Goal: Information Seeking & Learning: Find contact information

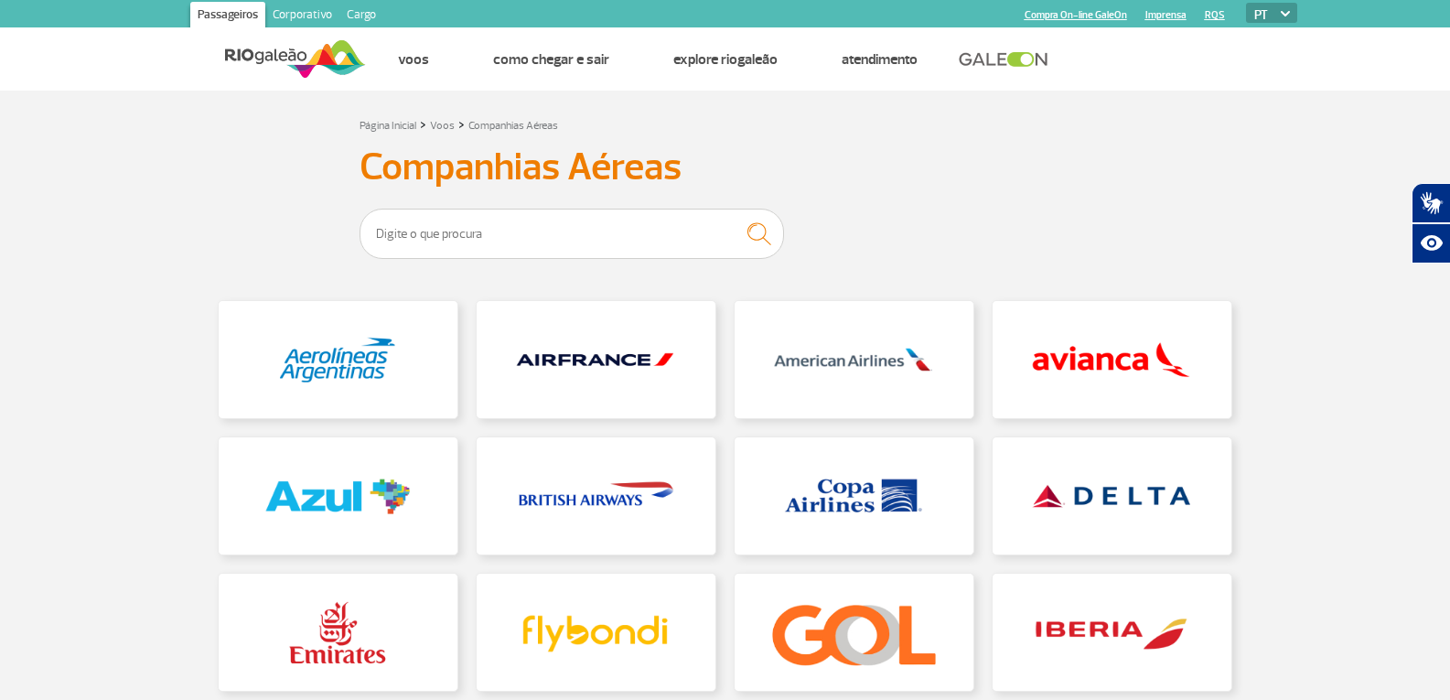
scroll to position [91, 0]
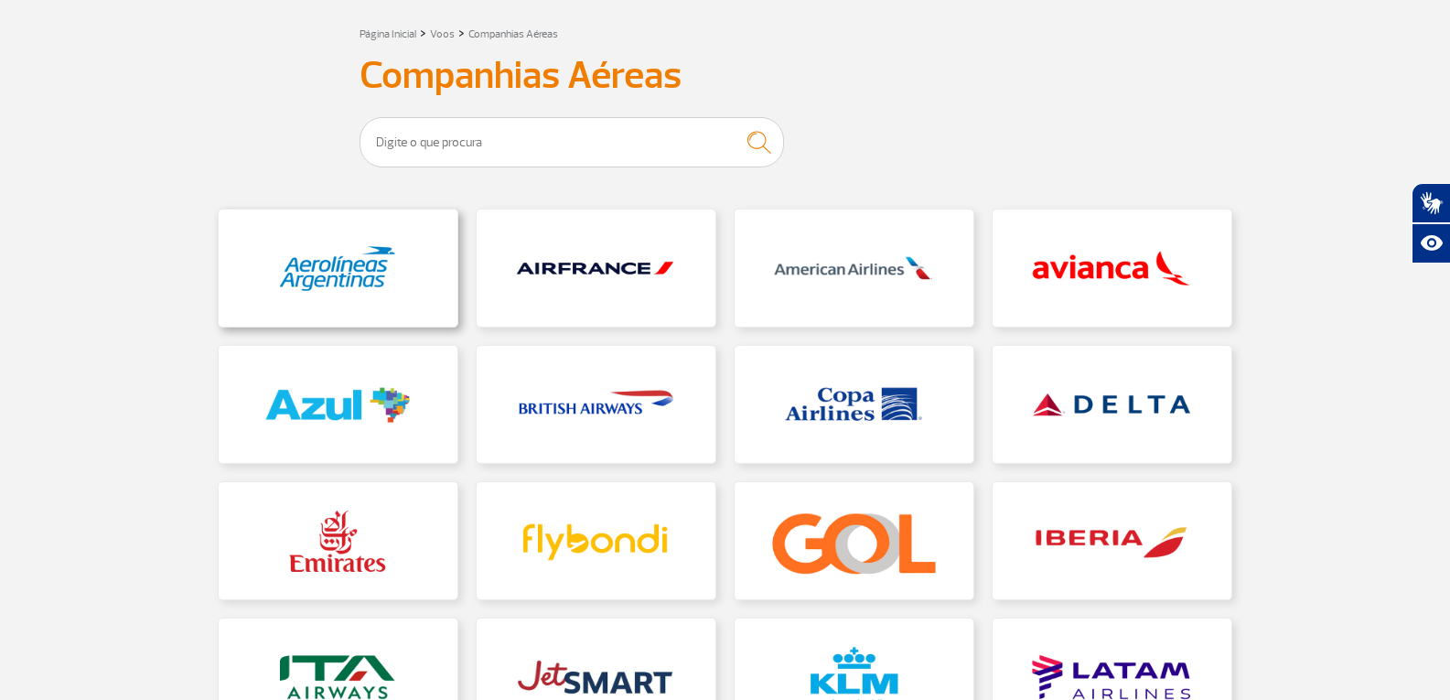
click at [371, 257] on link at bounding box center [338, 267] width 239 height 117
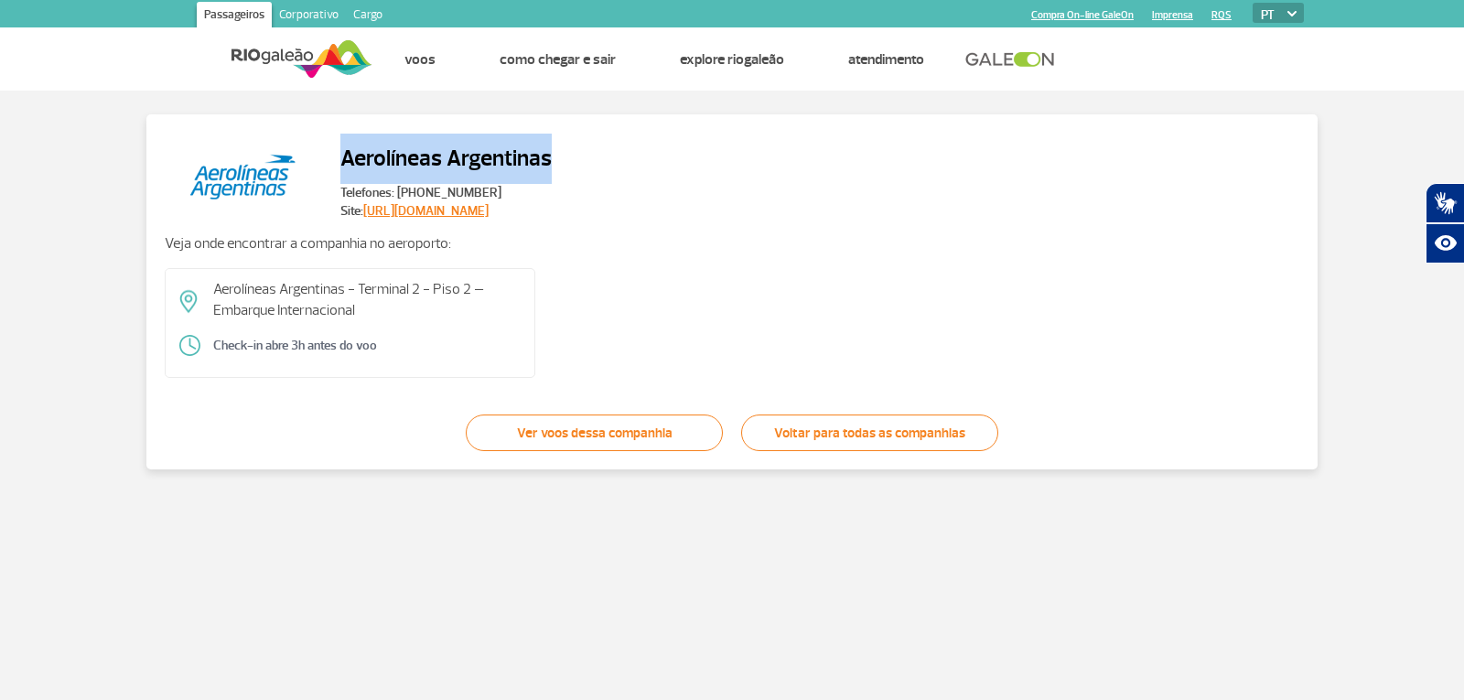
drag, startPoint x: 335, startPoint y: 154, endPoint x: 571, endPoint y: 141, distance: 236.4
click at [571, 141] on div "Aerolíneas Argentinas Telefones: [PHONE_NUMBER] Site: [URL][DOMAIN_NAME]" at bounding box center [732, 177] width 1134 height 88
copy h2 "Aerolíneas Argentinas"
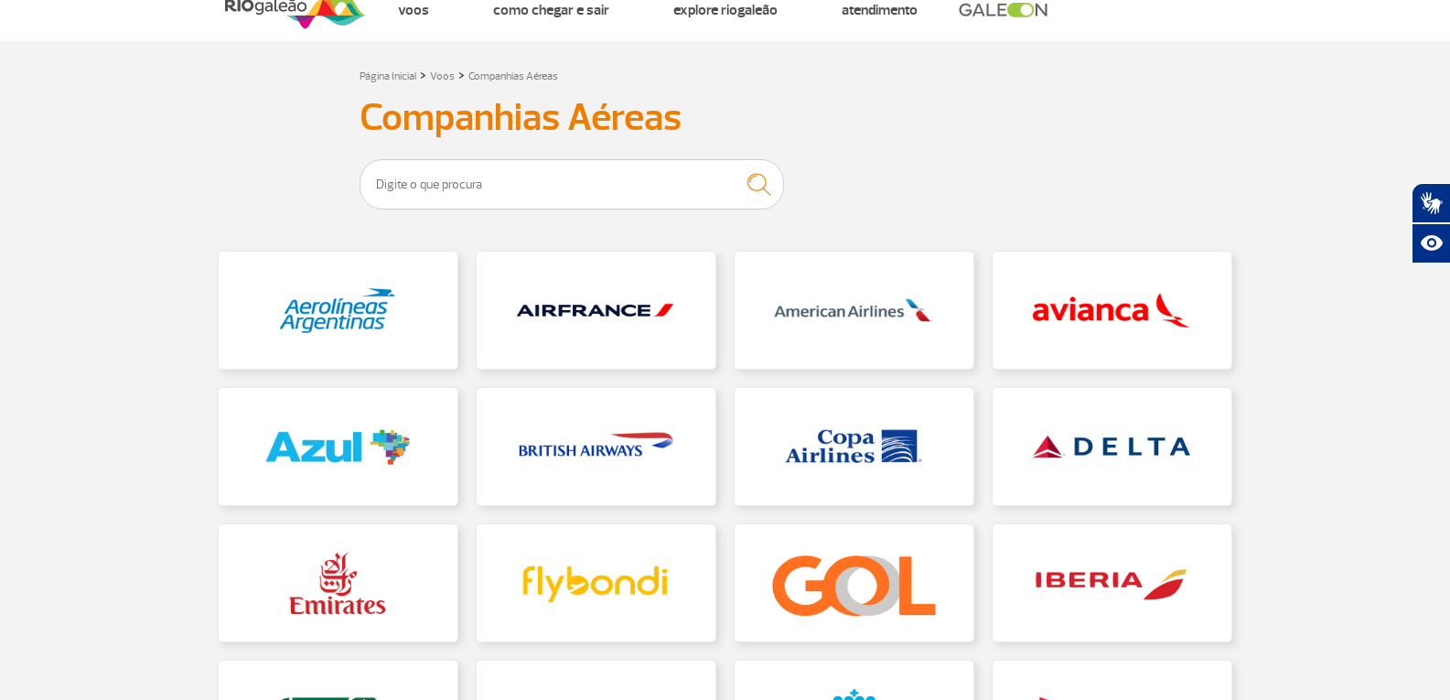
scroll to position [91, 0]
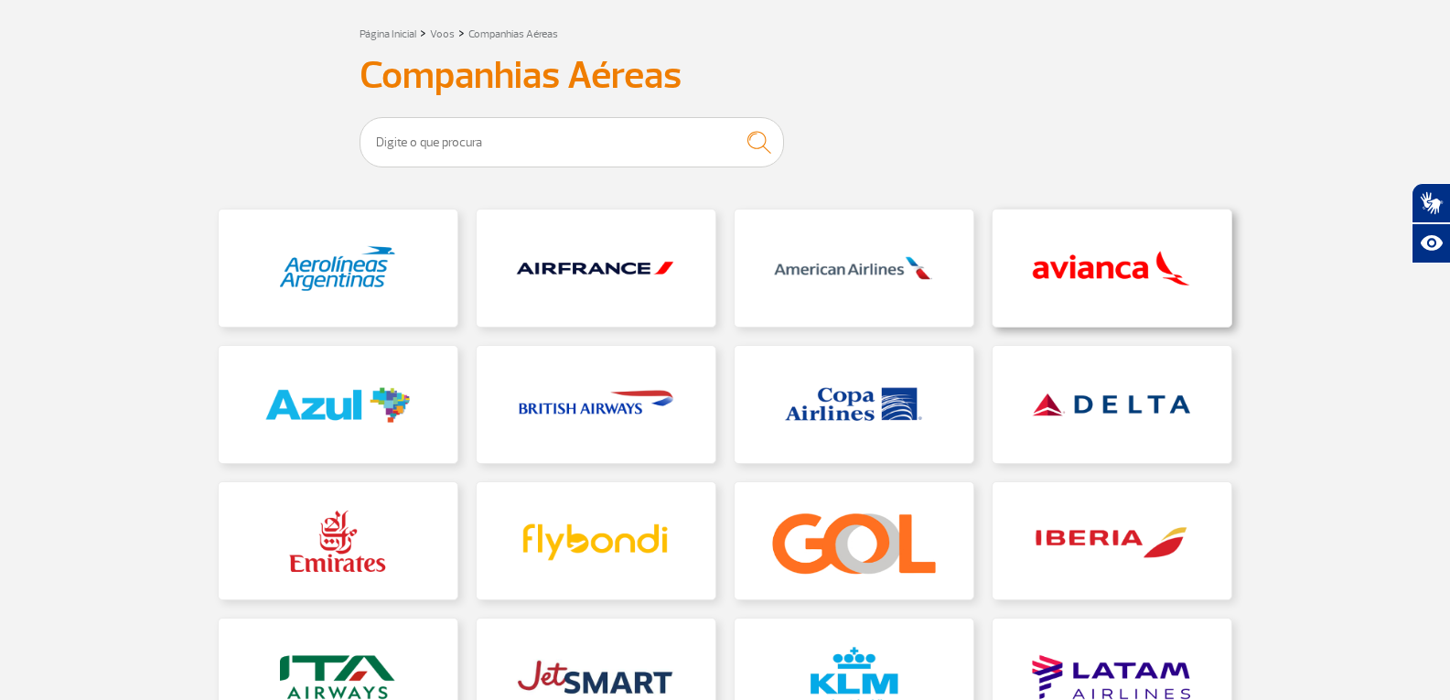
click at [1070, 282] on link at bounding box center [1112, 267] width 239 height 117
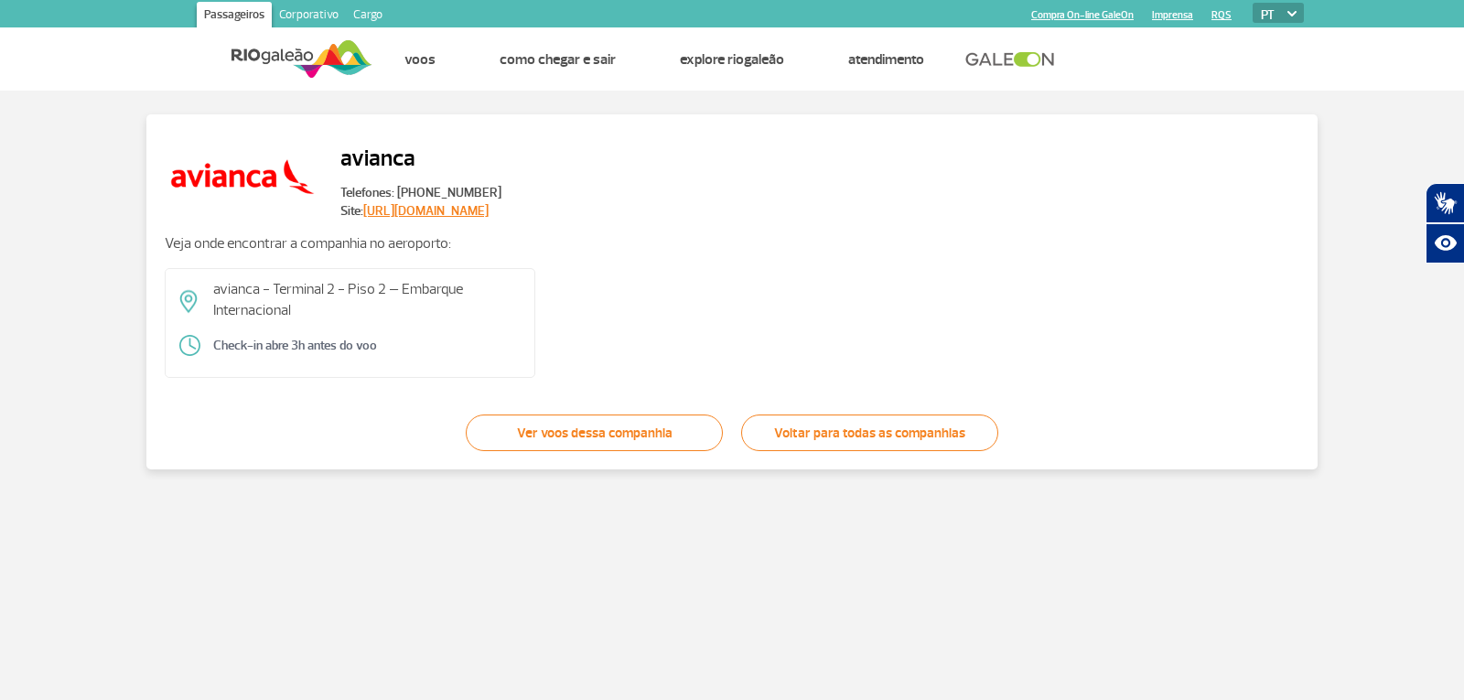
click at [453, 214] on link "[URL][DOMAIN_NAME]" at bounding box center [425, 211] width 125 height 16
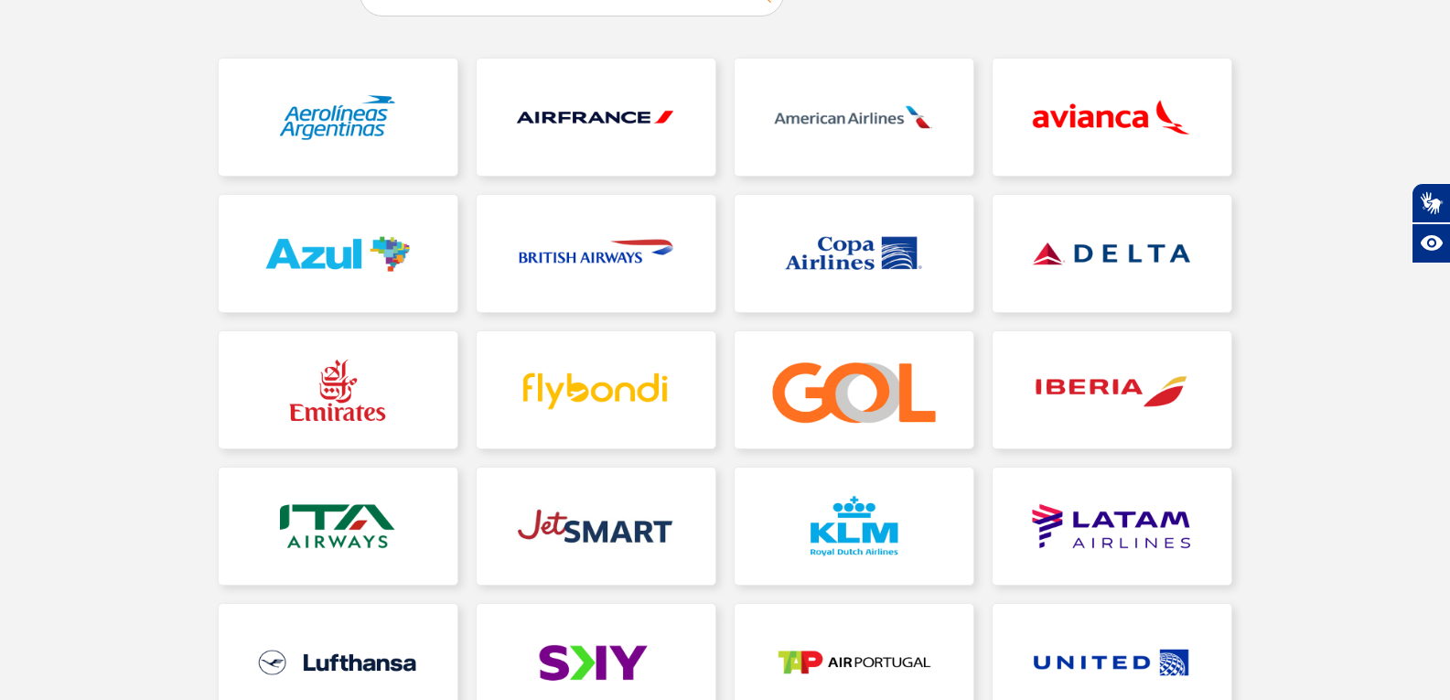
scroll to position [274, 0]
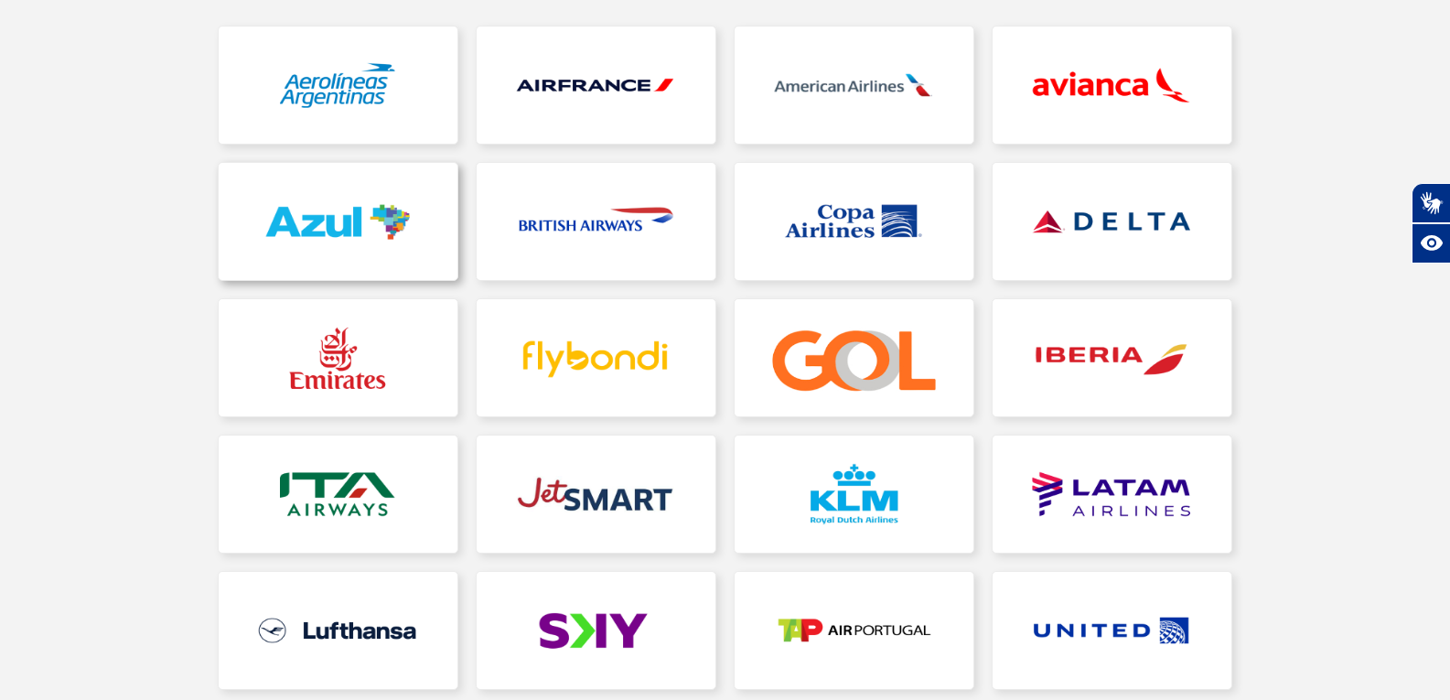
click at [328, 224] on link at bounding box center [338, 221] width 239 height 117
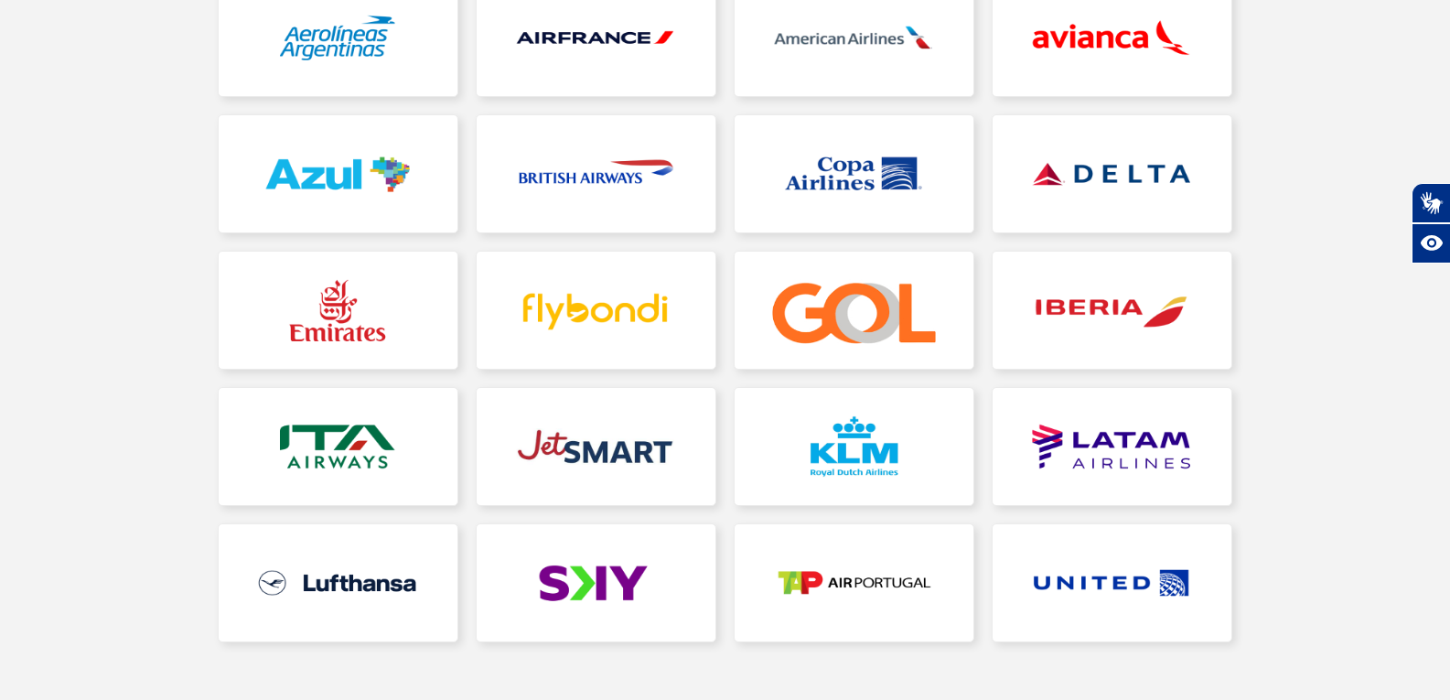
scroll to position [366, 0]
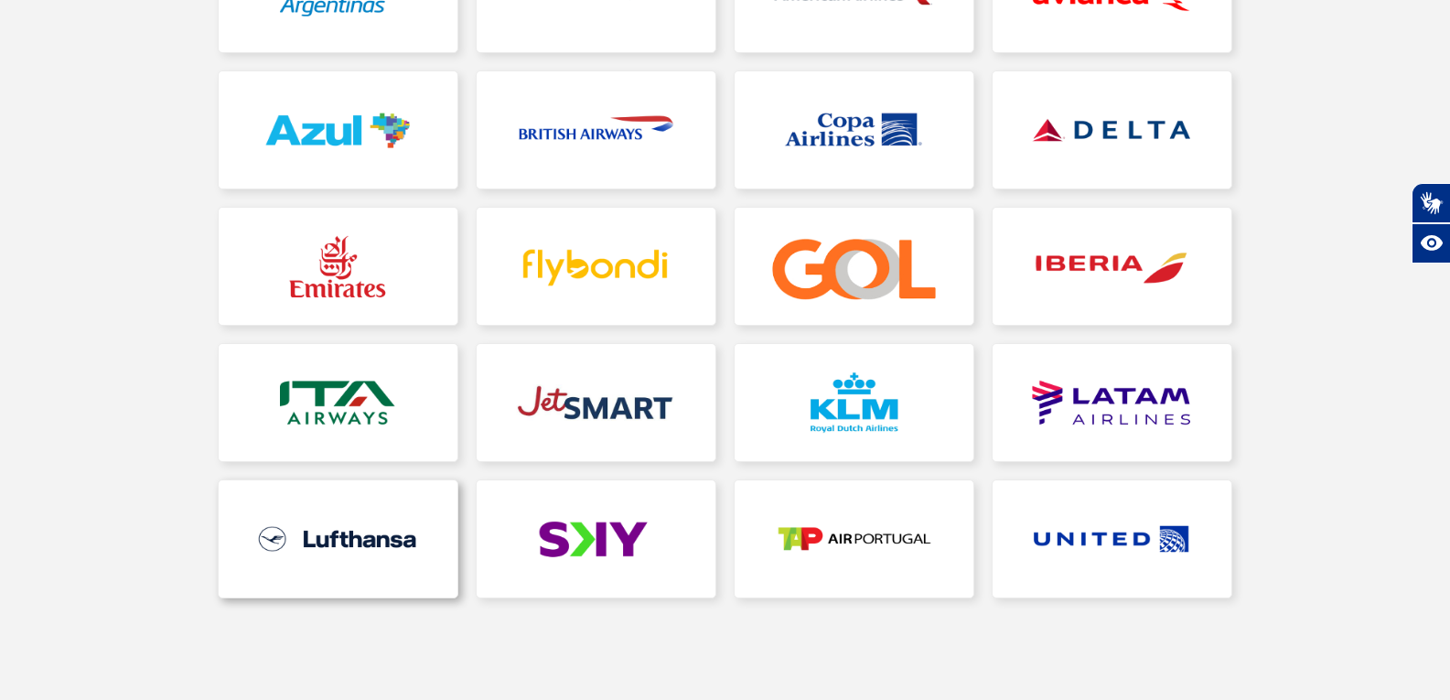
click at [382, 537] on link at bounding box center [338, 538] width 239 height 117
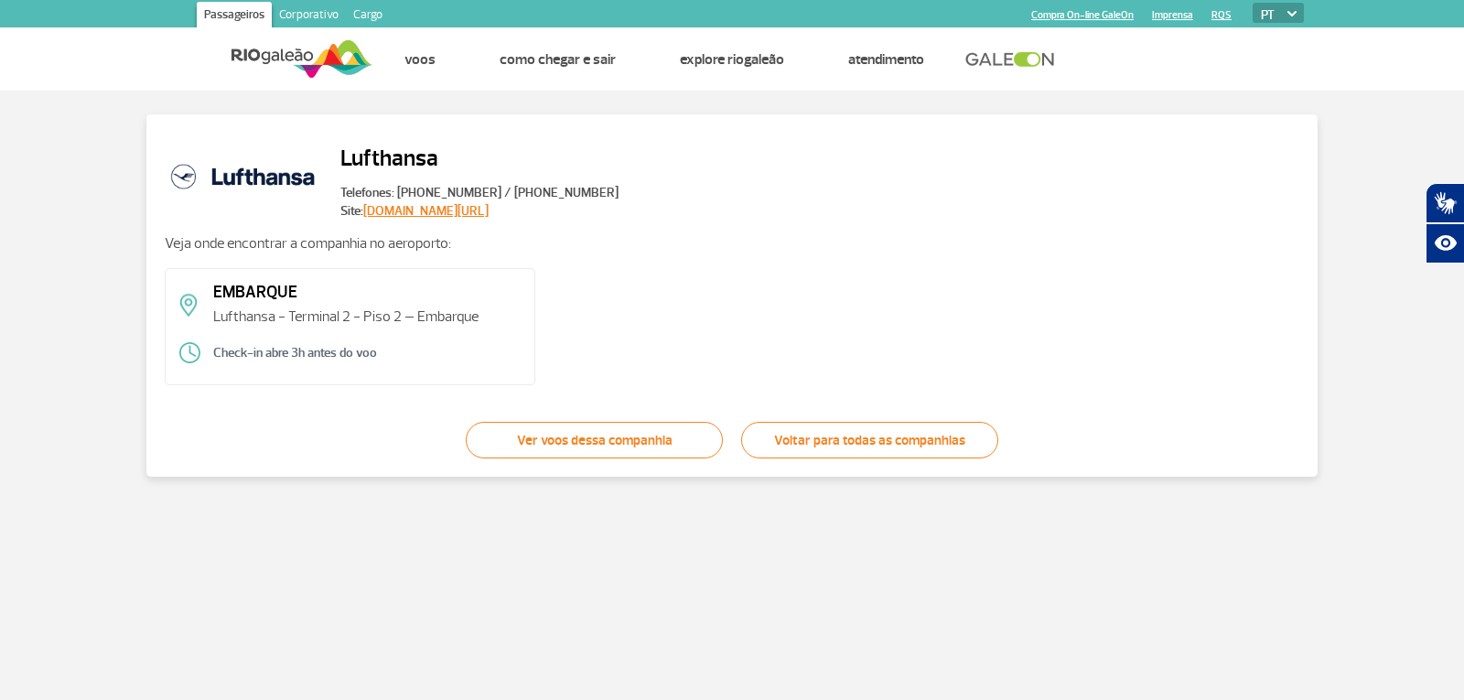
click at [482, 216] on link "[DOMAIN_NAME][URL]" at bounding box center [425, 211] width 125 height 16
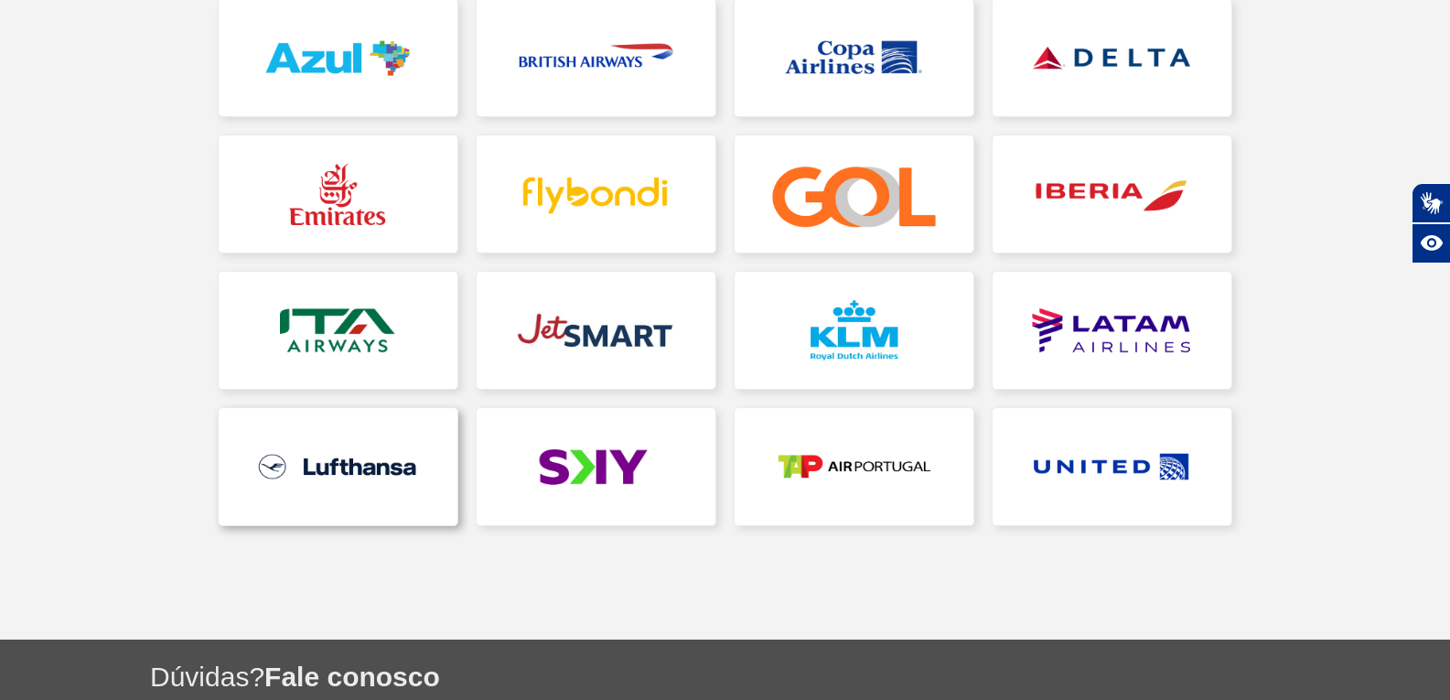
scroll to position [549, 0]
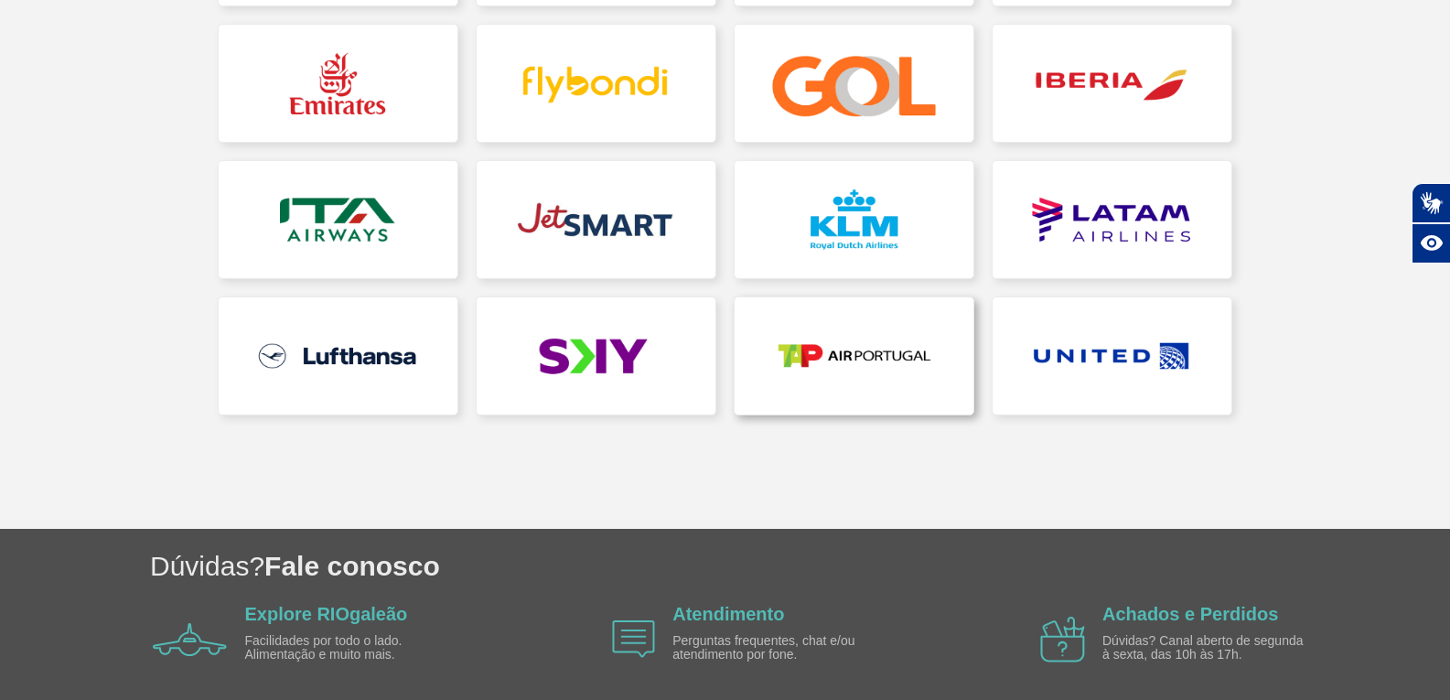
click at [831, 344] on link at bounding box center [854, 355] width 239 height 117
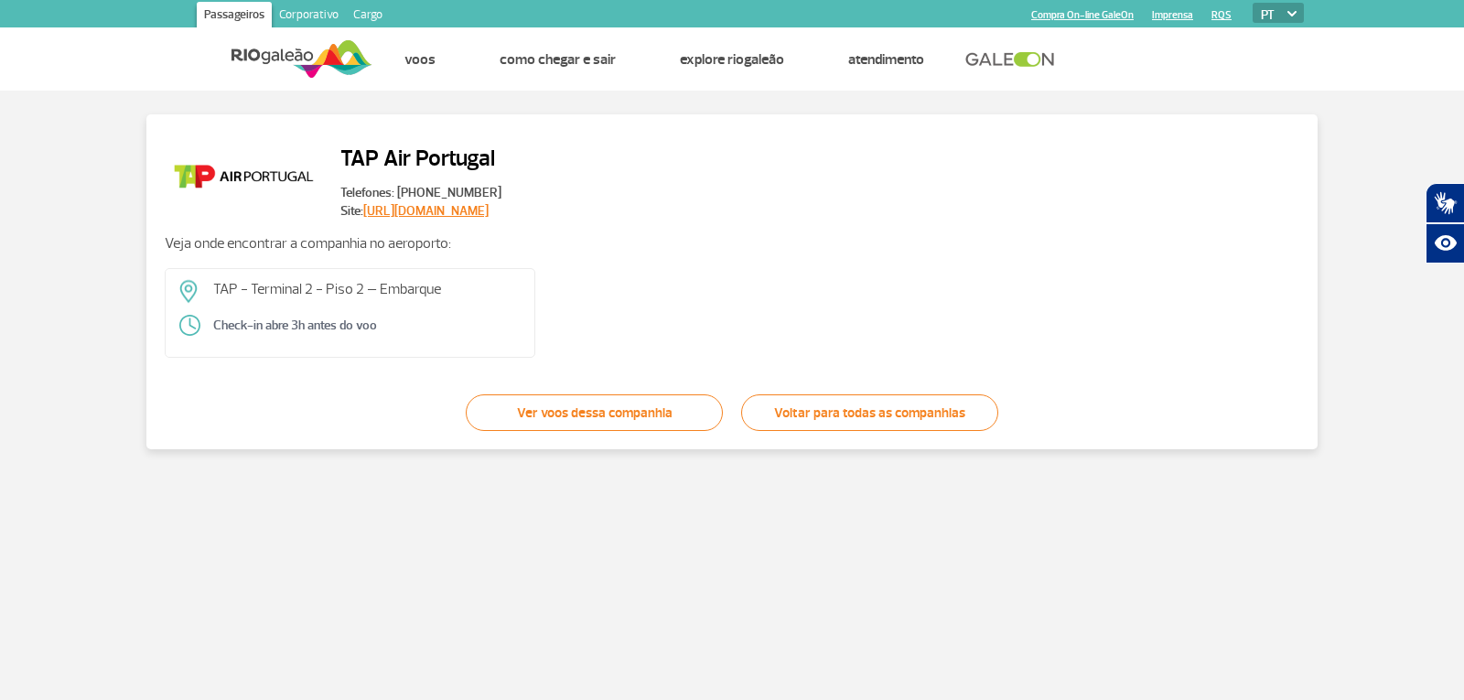
click at [456, 215] on link "[URL][DOMAIN_NAME]" at bounding box center [425, 211] width 125 height 16
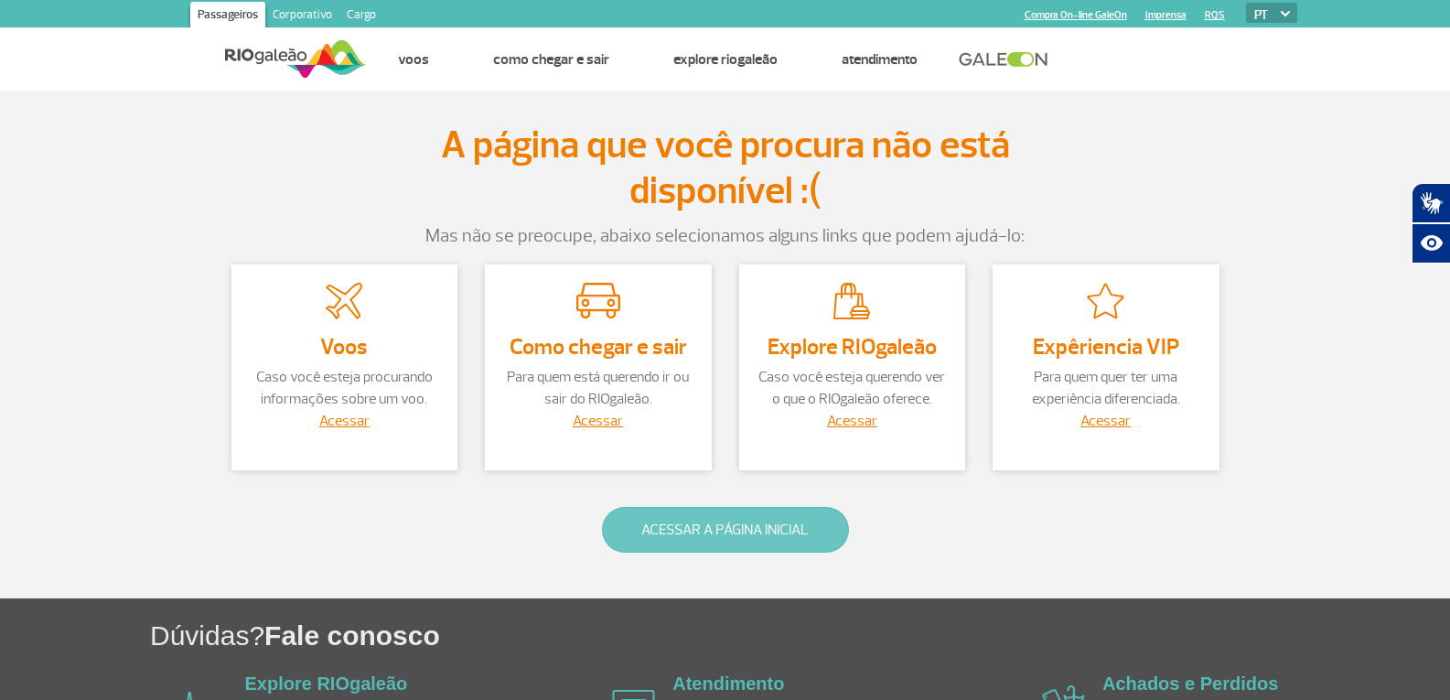
click at [703, 533] on button "ACESSAR A PÁGINA INICIAL" at bounding box center [725, 530] width 247 height 46
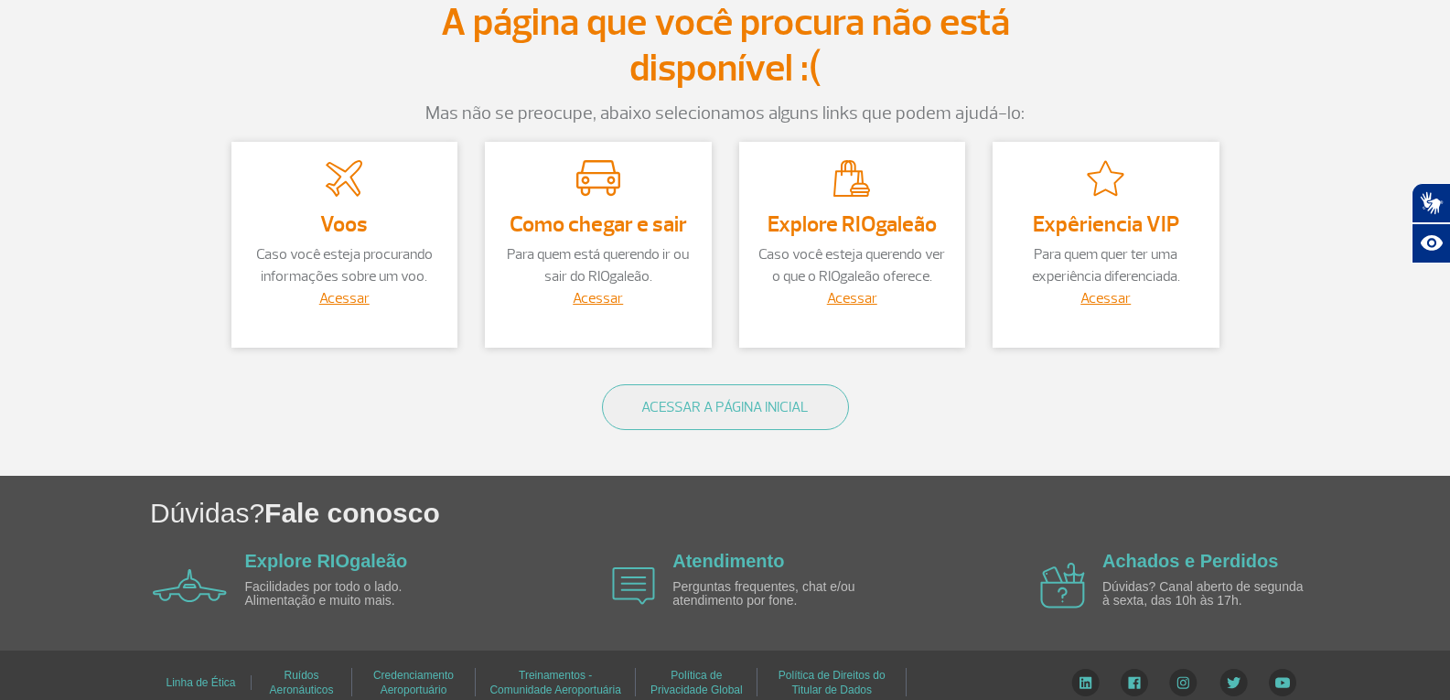
scroll to position [140, 0]
